Goal: Task Accomplishment & Management: Complete application form

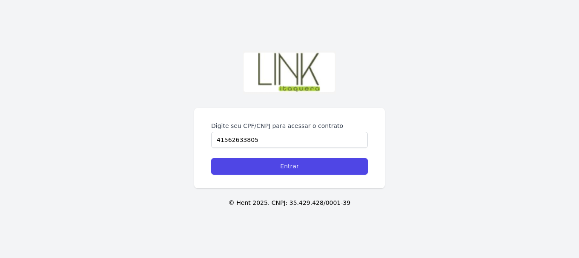
type input "41562633805"
click at [244, 176] on div "Digite seu CPF/CNPJ para acessar o contrato 41562633805 Entrar" at bounding box center [289, 148] width 191 height 80
click at [244, 175] on div "Digite seu CPF/CNPJ para acessar o contrato 41562633805 Entrar" at bounding box center [289, 148] width 191 height 80
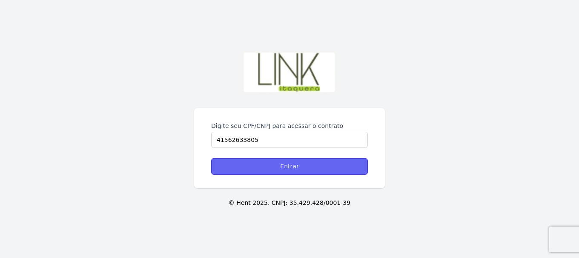
click at [244, 172] on input "Entrar" at bounding box center [289, 166] width 157 height 17
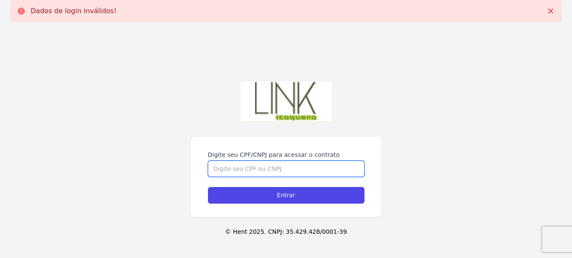
drag, startPoint x: 0, startPoint y: 0, endPoint x: 244, endPoint y: 172, distance: 298.7
click at [244, 172] on input "Digite seu CPF/CNPJ para acessar o contrato" at bounding box center [286, 169] width 157 height 16
type input "41562633805"
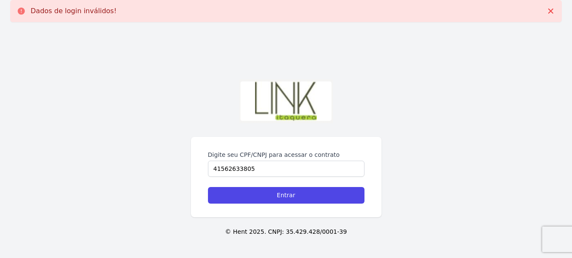
click at [166, 200] on div "Digite seu CPF/CNPJ para acessar o contrato 41562633805 Entrar © Hent 2025. CNP…" at bounding box center [286, 158] width 572 height 258
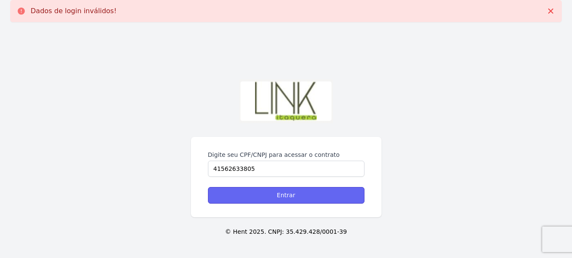
click at [262, 195] on input "Entrar" at bounding box center [286, 195] width 157 height 17
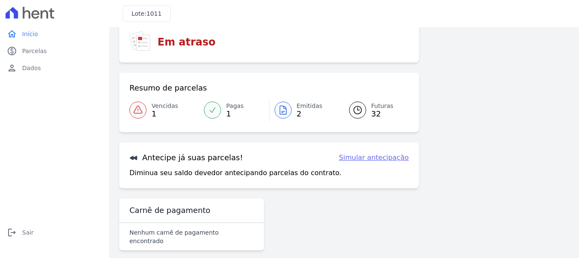
scroll to position [66, 0]
click at [160, 105] on span "Vencidas" at bounding box center [165, 105] width 26 height 9
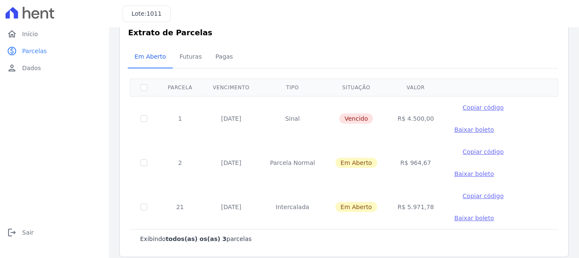
scroll to position [29, 0]
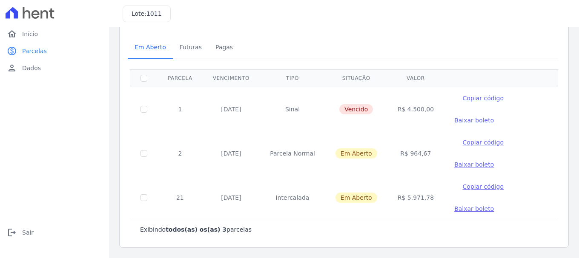
click at [454, 210] on span "Baixar boleto" at bounding box center [474, 209] width 40 height 7
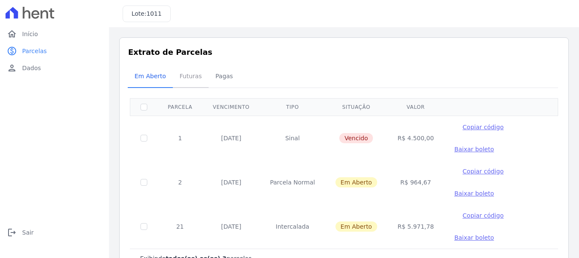
click at [191, 74] on span "Futuras" at bounding box center [191, 76] width 32 height 17
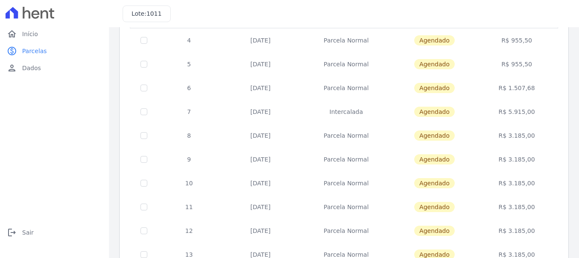
scroll to position [43, 0]
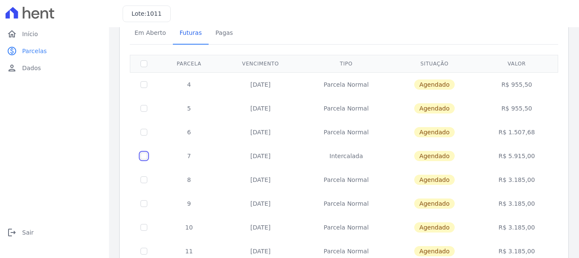
click at [143, 88] on input "checkbox" at bounding box center [143, 84] width 7 height 7
checkbox input "true"
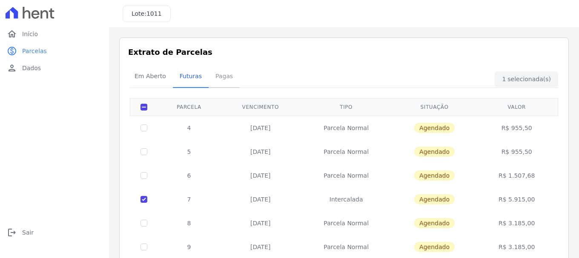
click at [213, 70] on span "Pagas" at bounding box center [224, 76] width 28 height 17
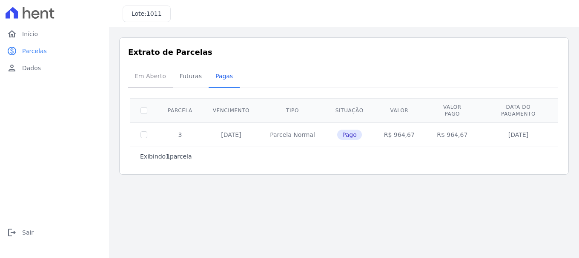
click at [143, 83] on span "Em Aberto" at bounding box center [150, 76] width 42 height 17
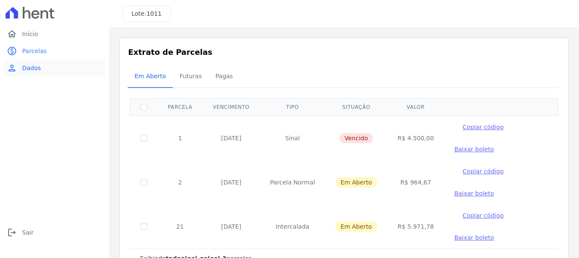
click at [25, 68] on span "Dados" at bounding box center [31, 68] width 19 height 9
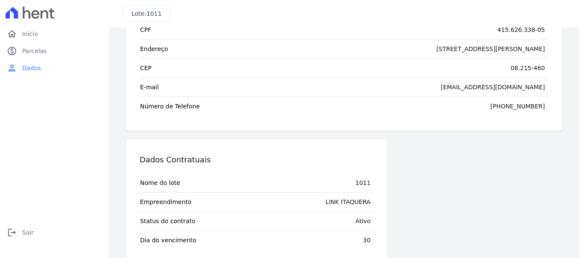
scroll to position [92, 0]
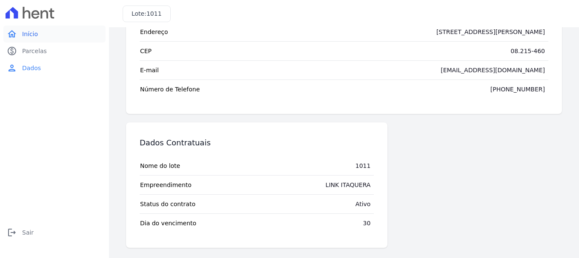
click at [22, 37] on span "Início" at bounding box center [30, 34] width 16 height 9
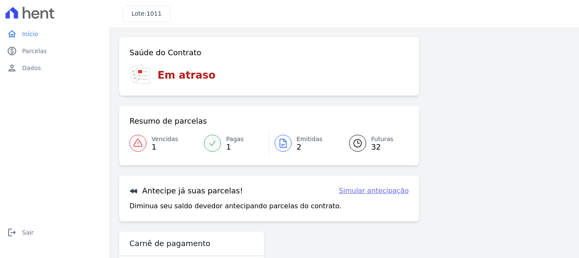
scroll to position [34, 0]
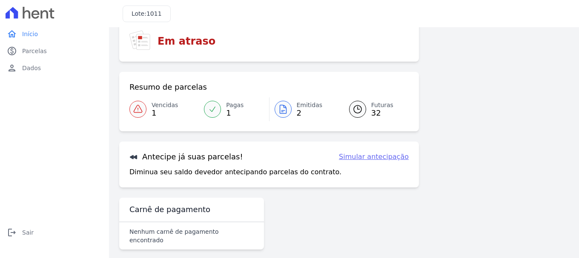
click at [357, 156] on link "Simular antecipação" at bounding box center [374, 157] width 70 height 10
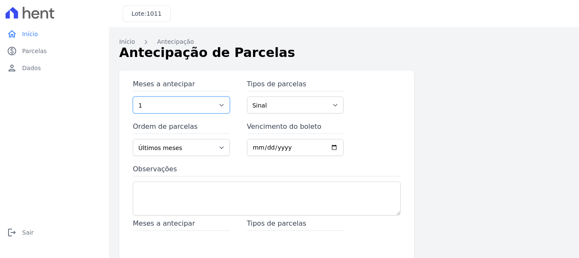
click at [212, 103] on select "1 2 3 4 5 6 7 8 9 10 11 12 13 14 15 16 17 18 19 20 21 22 23 24 25 26 27 28 29 30" at bounding box center [181, 105] width 97 height 17
click at [207, 108] on select "1 2 3 4 5 6 7 8 9 10 11 12 13 14 15 16 17 18 19 20 21 22 23 24 25 26 27 28 29 30" at bounding box center [181, 105] width 97 height 17
select select "3"
click at [133, 97] on select "1 2 3 4 5 6 7 8 9 10 11 12 13 14 15 16 17 18 19 20 21 22 23 24 25 26 27 28 29 30" at bounding box center [181, 105] width 97 height 17
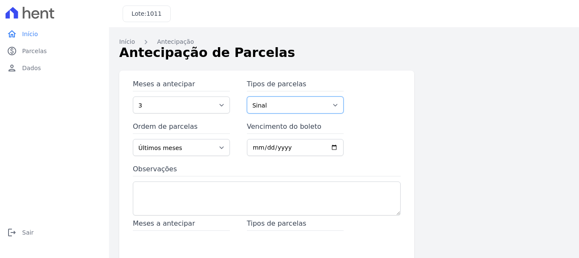
click at [277, 101] on select "Sinal Parcela Normal Intercalada Financiamento CEF" at bounding box center [295, 105] width 97 height 17
select select "interleaved"
click at [247, 97] on select "Sinal Parcela Normal Intercalada Financiamento CEF" at bounding box center [295, 105] width 97 height 17
click at [264, 97] on select "Sinal Parcela Normal Intercalada Financiamento CEF" at bounding box center [295, 105] width 97 height 17
click at [247, 97] on select "Sinal Parcela Normal Intercalada Financiamento CEF" at bounding box center [295, 105] width 97 height 17
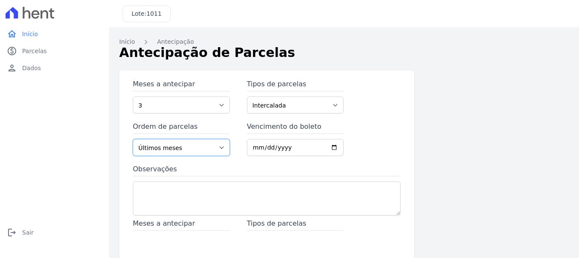
click at [170, 152] on select "Últimos meses Primeiros meses" at bounding box center [181, 147] width 97 height 17
select select "beginning"
click at [133, 139] on select "Últimos meses Primeiros meses" at bounding box center [181, 147] width 97 height 17
click at [258, 145] on input "Vencimento do boleto" at bounding box center [295, 147] width 97 height 17
type input "[DATE]"
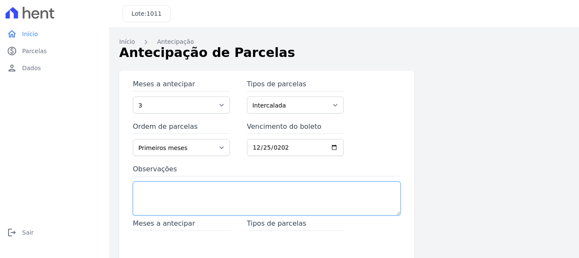
click at [229, 191] on textarea "Observações" at bounding box center [267, 199] width 268 height 34
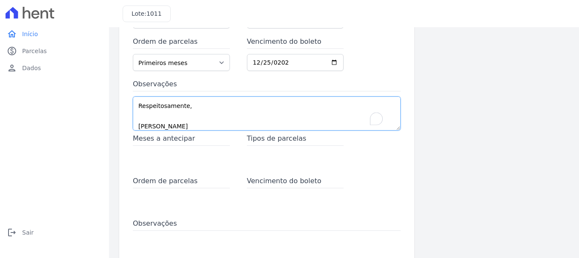
type textarea "Bom dia, tudo bem, Venho solicitar a emissão das parcelas anuais e semestrais, …"
click at [158, 137] on span "Meses a antecipar" at bounding box center [181, 140] width 97 height 12
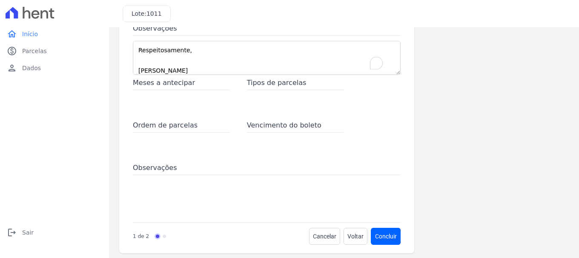
scroll to position [146, 0]
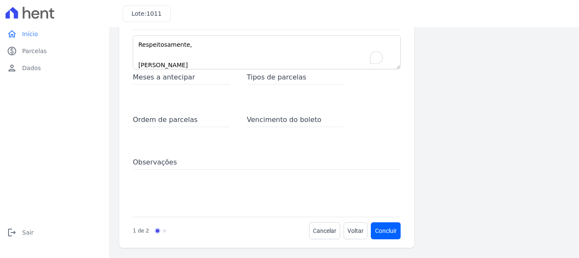
click at [191, 120] on span "Ordem de parcelas" at bounding box center [181, 121] width 97 height 12
click at [289, 163] on span "Observações" at bounding box center [267, 163] width 268 height 12
click at [375, 230] on button "Concluir" at bounding box center [385, 231] width 29 height 17
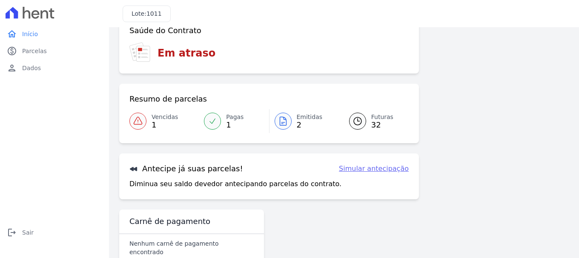
scroll to position [34, 0]
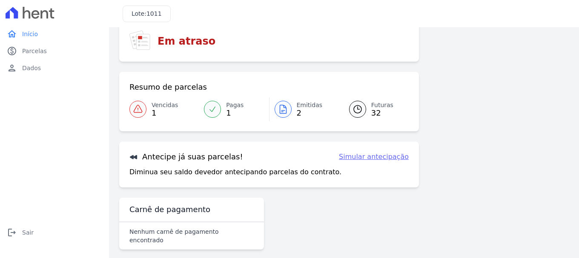
click at [294, 111] on link "Emitidas 2" at bounding box center [303, 109] width 69 height 24
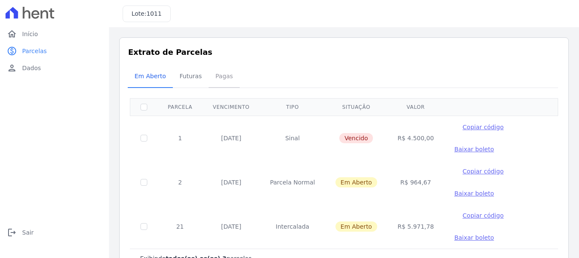
click at [210, 76] on span "Pagas" at bounding box center [224, 76] width 28 height 17
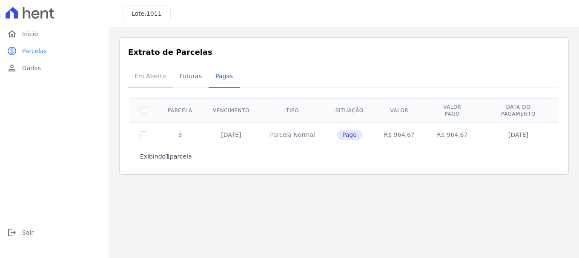
click at [143, 77] on span "Em Aberto" at bounding box center [150, 76] width 42 height 17
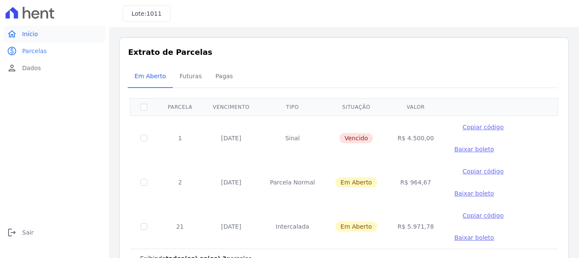
click at [27, 27] on link "home Início" at bounding box center [54, 34] width 102 height 17
